Goal: Obtain resource: Obtain resource

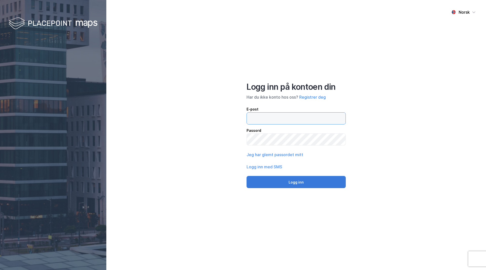
type input "[EMAIL_ADDRESS][DOMAIN_NAME]"
click at [287, 177] on button "Logg inn" at bounding box center [296, 182] width 99 height 12
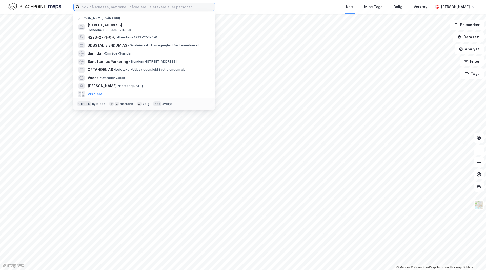
click at [100, 10] on input at bounding box center [147, 7] width 135 height 8
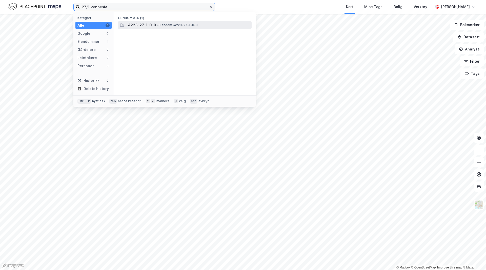
type input "27/1 vennesla"
click at [146, 26] on span "4223-27-1-0-0" at bounding box center [142, 25] width 28 height 6
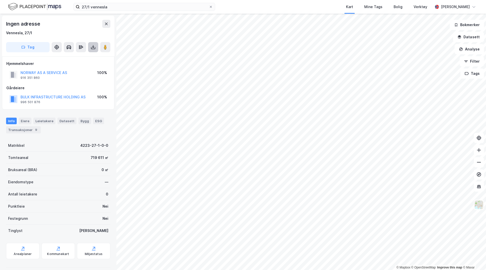
click at [91, 45] on icon at bounding box center [93, 47] width 5 height 5
click at [80, 60] on div "Last ned grunnbok" at bounding box center [71, 57] width 54 height 8
